Goal: Task Accomplishment & Management: Use online tool/utility

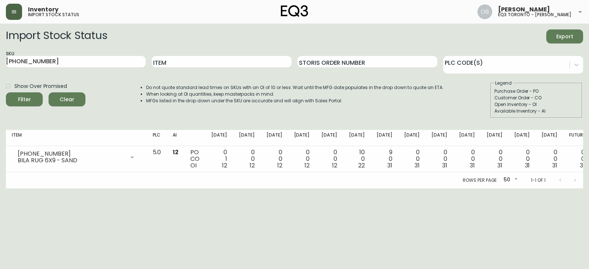
click at [18, 14] on button "button" at bounding box center [14, 12] width 16 height 16
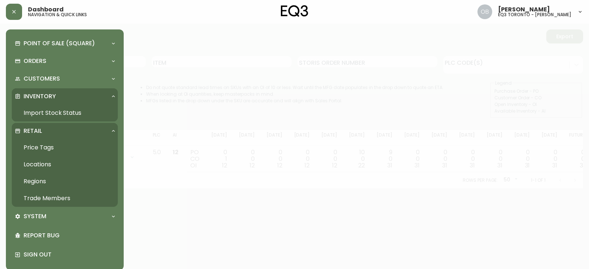
click at [47, 199] on link "Trade Members" at bounding box center [65, 198] width 106 height 17
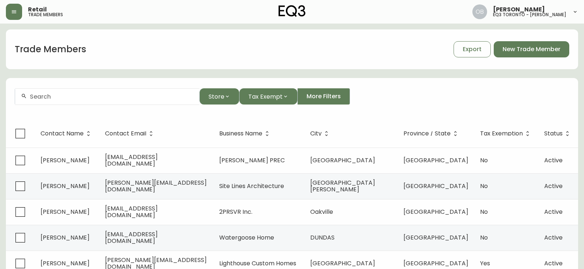
click at [96, 97] on input "text" at bounding box center [112, 96] width 164 height 7
type input "vhl DEVEL"
drag, startPoint x: 96, startPoint y: 97, endPoint x: 0, endPoint y: 101, distance: 95.9
click at [0, 101] on main "Trade Members Export New Trade Member vhl DEVEL Store Tax Exempt More Filters C…" at bounding box center [292, 223] width 584 height 399
click at [161, 82] on form "Store Tax Exempt More Filters" at bounding box center [292, 100] width 572 height 40
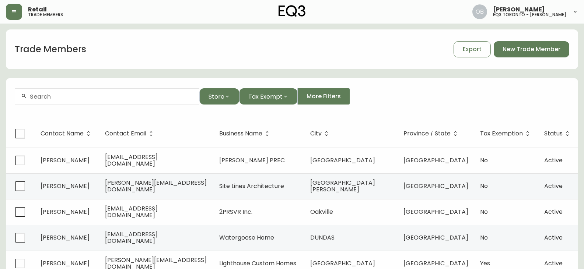
click at [80, 95] on input "text" at bounding box center [112, 96] width 164 height 7
click at [0, 105] on main "Trade Members Export New Trade Member VHL Developments Store Tax Exempt More Fi…" at bounding box center [292, 223] width 584 height 399
type input "V"
click at [58, 92] on div at bounding box center [107, 96] width 184 height 17
click at [111, 99] on input "text" at bounding box center [112, 96] width 164 height 7
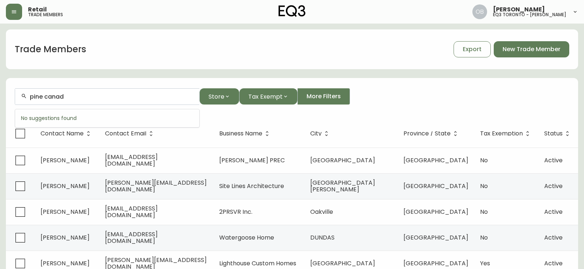
type input "pine [GEOGRAPHIC_DATA]"
click at [99, 94] on input "pine [GEOGRAPHIC_DATA]" at bounding box center [112, 96] width 164 height 7
click at [121, 81] on form "Store Tax Exempt More Filters" at bounding box center [292, 100] width 572 height 40
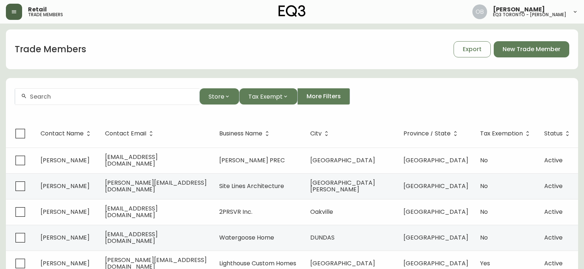
click at [14, 15] on button "button" at bounding box center [14, 12] width 16 height 16
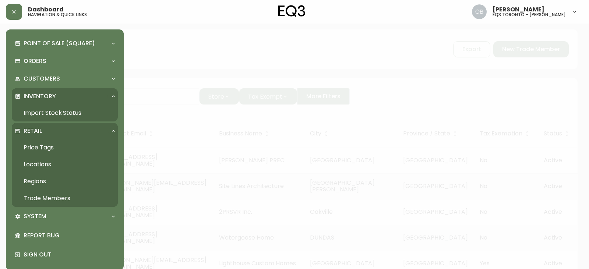
click at [46, 113] on link "Import Stock Status" at bounding box center [65, 113] width 106 height 17
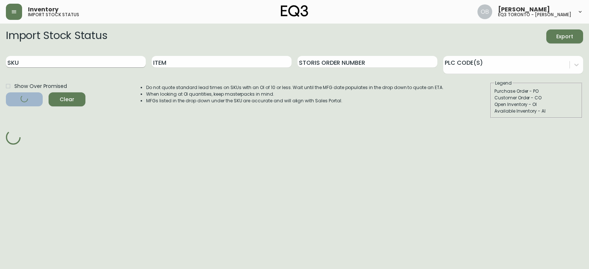
click at [100, 63] on input "SKU" at bounding box center [76, 62] width 140 height 12
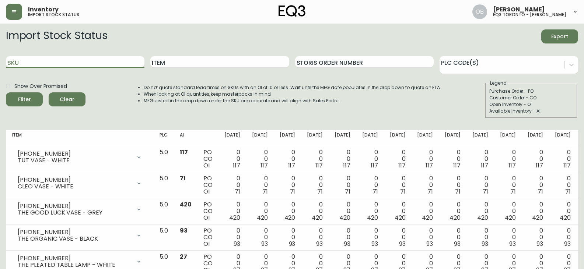
paste input "3020-844-16-A"
click at [6, 92] on button "Filter" at bounding box center [24, 99] width 37 height 14
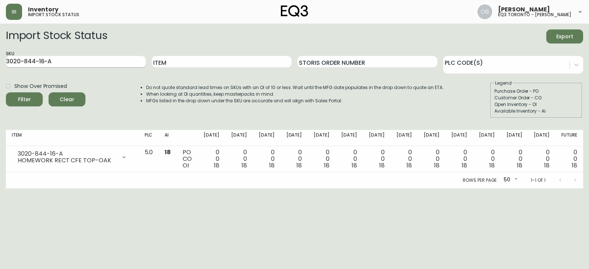
click at [77, 60] on input "3020-844-16-A" at bounding box center [76, 62] width 140 height 12
paste input "B"
click at [6, 92] on button "Filter" at bounding box center [24, 99] width 37 height 14
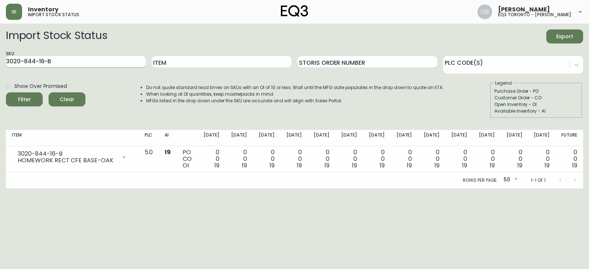
click at [80, 64] on input "3020-844-16-B" at bounding box center [76, 62] width 140 height 12
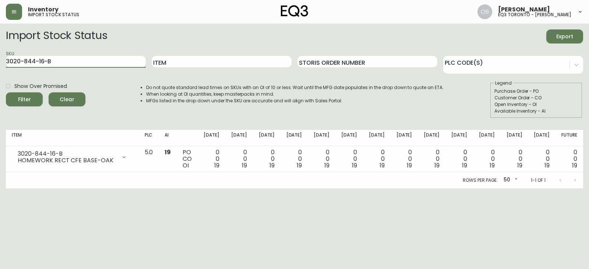
paste input "[PHONE_NUMBER]"
click at [6, 92] on button "Filter" at bounding box center [24, 99] width 37 height 14
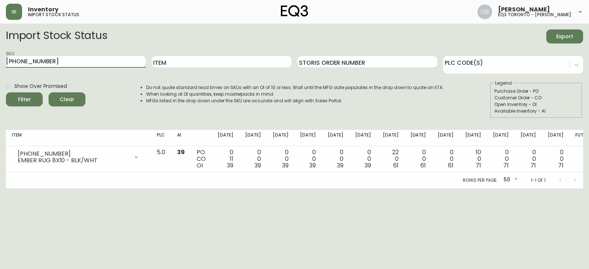
click at [103, 59] on input "[PHONE_NUMBER]" at bounding box center [76, 62] width 140 height 12
paste input "020-423-32-A"
click at [98, 60] on input "3020-423-32-A" at bounding box center [76, 62] width 140 height 12
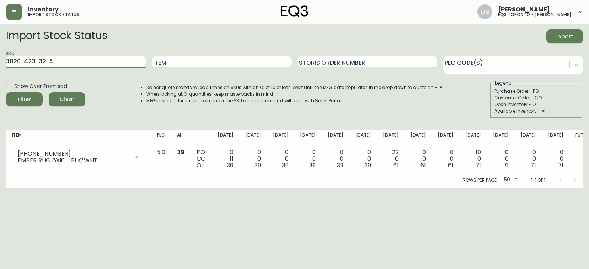
click at [6, 92] on button "Filter" at bounding box center [24, 99] width 37 height 14
click at [110, 64] on input "3020-423-32-A" at bounding box center [76, 62] width 140 height 12
click at [109, 64] on input "3020-423-32-A" at bounding box center [76, 62] width 140 height 12
paste input "4-B"
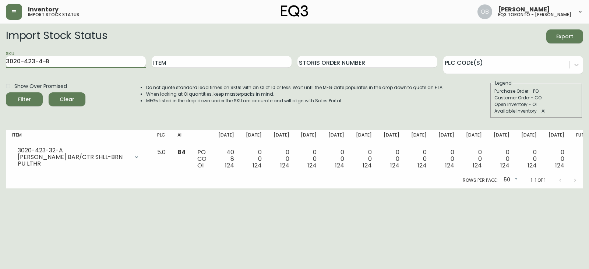
click at [6, 92] on button "Filter" at bounding box center [24, 99] width 37 height 14
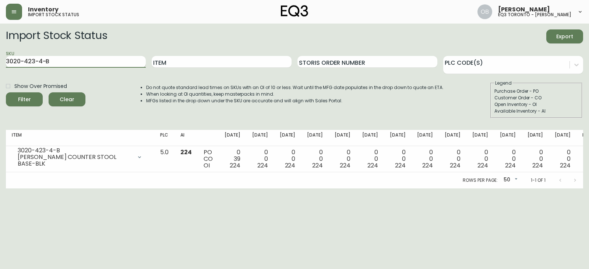
drag, startPoint x: 87, startPoint y: 64, endPoint x: 6, endPoint y: 60, distance: 80.8
click at [6, 60] on input "3020-423-4-B" at bounding box center [76, 62] width 140 height 12
paste input "[PHONE_NUMBER]"
click at [6, 92] on button "Filter" at bounding box center [24, 99] width 37 height 14
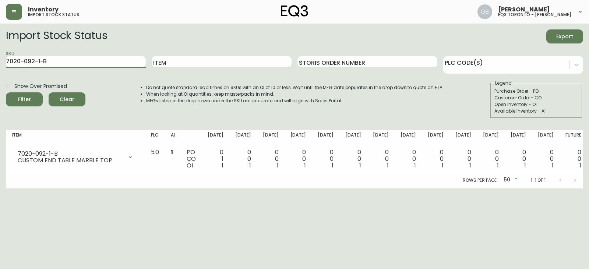
click at [0, 64] on main "Import Stock Status Export SKU 7020-092-1-B Item Storis Order Number PLC Code(s…" at bounding box center [294, 106] width 589 height 165
paste input "1-0"
click at [6, 92] on button "Filter" at bounding box center [24, 99] width 37 height 14
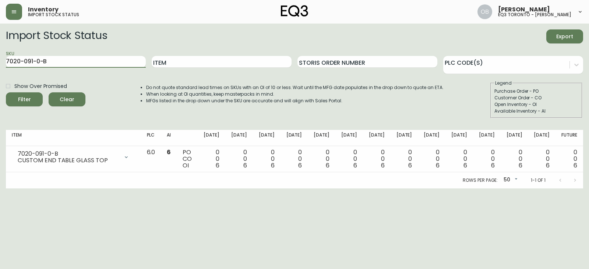
drag, startPoint x: 72, startPoint y: 60, endPoint x: 0, endPoint y: 62, distance: 72.2
click at [0, 62] on main "Import Stock Status Export SKU 7020-091-0-B Item Storis Order Number PLC Code(s…" at bounding box center [294, 106] width 589 height 165
paste input "192-1"
click at [6, 92] on button "Filter" at bounding box center [24, 99] width 37 height 14
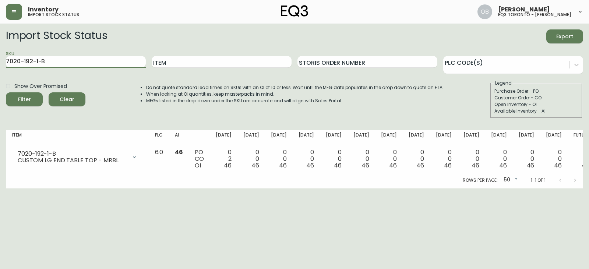
drag, startPoint x: 111, startPoint y: 64, endPoint x: 0, endPoint y: 67, distance: 110.9
click at [0, 67] on main "Import Stock Status Export SKU 7020-192-1-B Item Storis Order Number PLC Code(s…" at bounding box center [294, 106] width 589 height 165
paste input "0-4-A"
click at [6, 92] on button "Filter" at bounding box center [24, 99] width 37 height 14
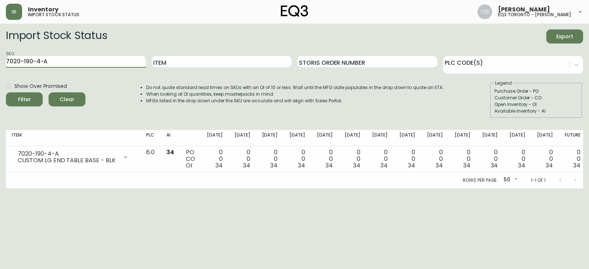
click at [110, 68] on div "SKU 7020-190-4-A" at bounding box center [76, 62] width 140 height 24
click at [109, 67] on input "7020-190-4-A" at bounding box center [76, 62] width 140 height 12
click at [110, 61] on input "7020-190-4-A" at bounding box center [76, 62] width 140 height 12
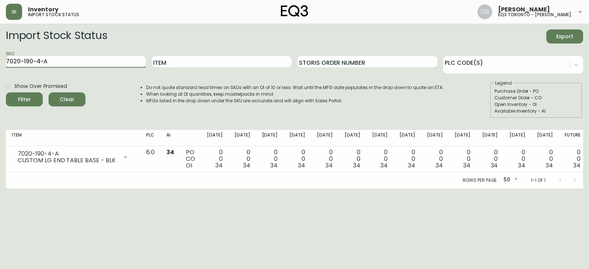
paste input "[PHONE_NUMBER]"
click at [6, 92] on button "Filter" at bounding box center [24, 99] width 37 height 14
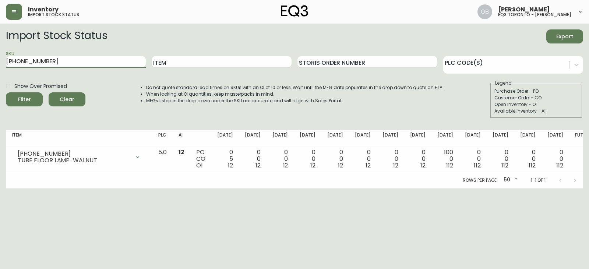
click at [0, 61] on main "Import Stock Status Export SKU [PHONE_NUMBER] Item Storis Order Number PLC Code…" at bounding box center [294, 106] width 589 height 165
paste input "47-0-A"
click at [6, 92] on button "Filter" at bounding box center [24, 99] width 37 height 14
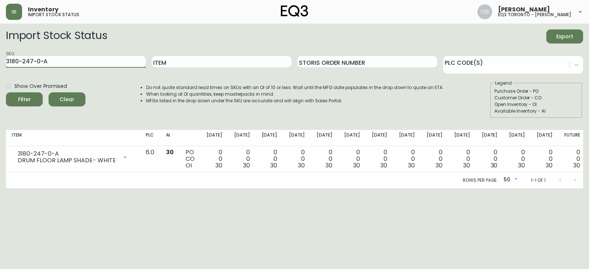
click at [102, 63] on input "3180-247-0-A" at bounding box center [76, 62] width 140 height 12
paste input "B"
click at [6, 92] on button "Filter" at bounding box center [24, 99] width 37 height 14
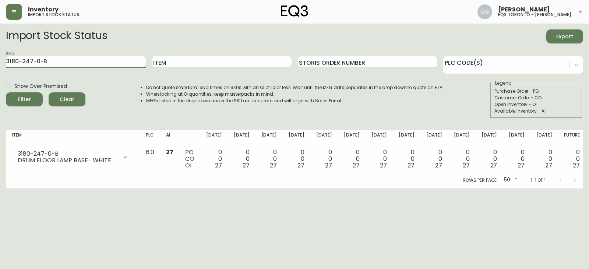
drag, startPoint x: 90, startPoint y: 60, endPoint x: 0, endPoint y: 60, distance: 89.5
click at [0, 60] on main "Import Stock Status Export SKU 3180-247-0-B Item Storis Order Number PLC Code(s…" at bounding box center [294, 106] width 589 height 165
paste input "020-388-23-A"
click at [6, 92] on button "Filter" at bounding box center [24, 99] width 37 height 14
click at [75, 58] on input "3020-388-23-A" at bounding box center [76, 62] width 140 height 12
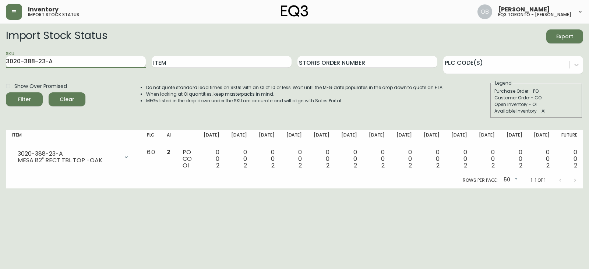
click at [75, 58] on input "3020-388-23-A" at bounding box center [76, 62] width 140 height 12
paste input "7-1"
click at [6, 92] on button "Filter" at bounding box center [24, 99] width 37 height 14
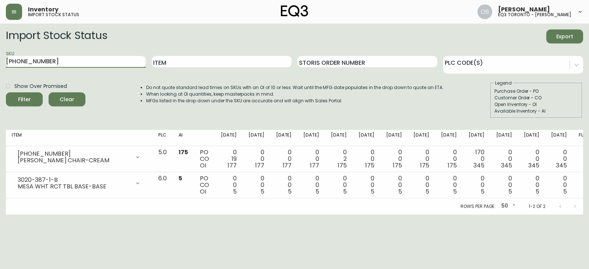
click at [104, 64] on input "[PHONE_NUMBER]" at bounding box center [76, 62] width 140 height 12
click at [103, 64] on input "[PHONE_NUMBER]" at bounding box center [76, 62] width 140 height 12
paste input "[PHONE_NUMBER]"
click at [6, 92] on button "Filter" at bounding box center [24, 99] width 37 height 14
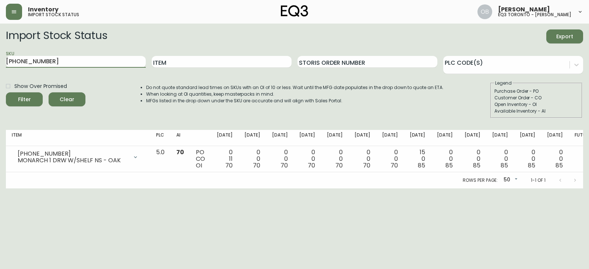
drag, startPoint x: 38, startPoint y: 63, endPoint x: 0, endPoint y: 63, distance: 37.9
click at [0, 63] on main "Import Stock Status Export SKU [PHONE_NUMBER] Item Storis Order Number PLC Code…" at bounding box center [294, 106] width 589 height 165
paste input "[PHONE_NUMBER]"
type input "[PHONE_NUMBER]"
click at [6, 92] on button "Filter" at bounding box center [24, 99] width 37 height 14
